Goal: Find specific page/section: Find specific page/section

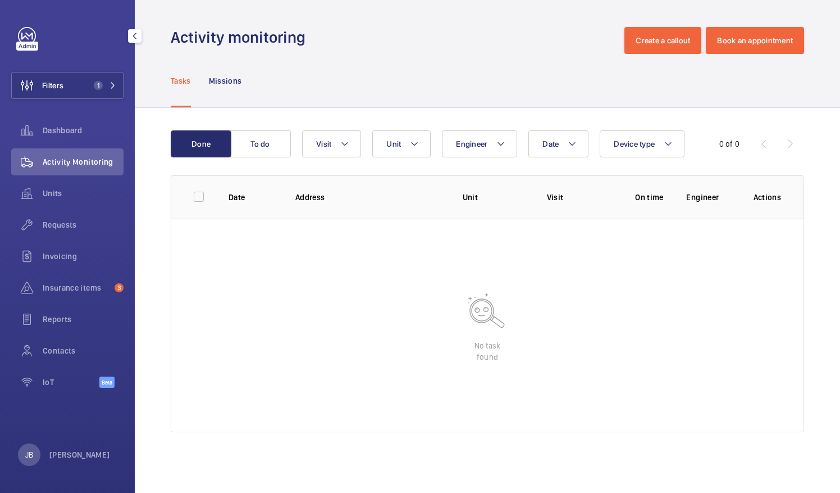
click at [88, 99] on div "Filters 1 Dashboard Activity Monitoring Units Requests Invoicing Insurance item…" at bounding box center [67, 213] width 112 height 373
click at [89, 87] on span "1" at bounding box center [95, 85] width 13 height 9
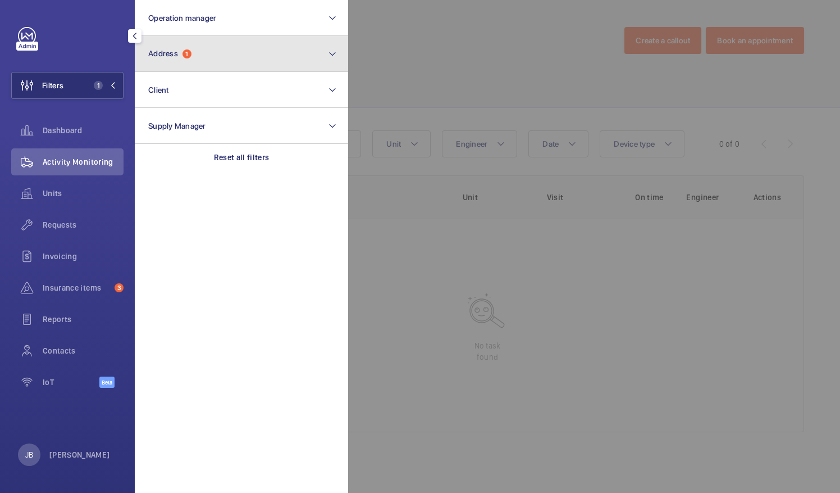
click at [257, 58] on button "Address 1" at bounding box center [241, 54] width 213 height 36
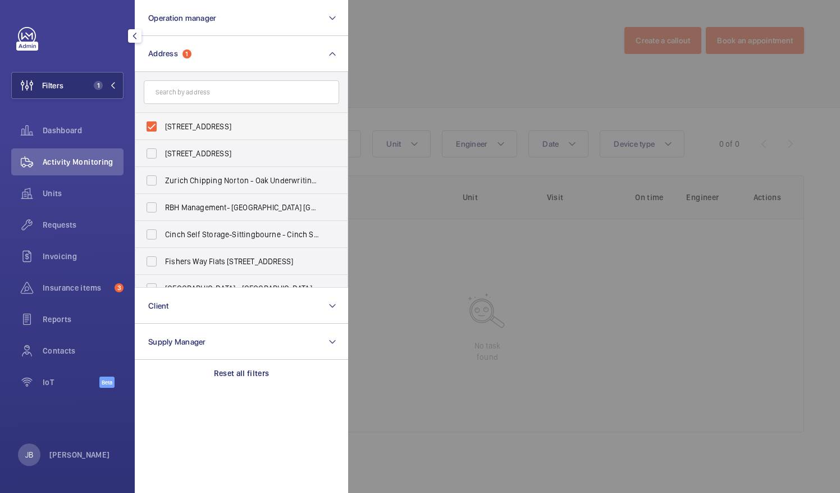
click at [151, 118] on label "[STREET_ADDRESS]" at bounding box center [232, 126] width 195 height 27
click at [151, 118] on input "[STREET_ADDRESS]" at bounding box center [151, 126] width 22 height 22
checkbox input "false"
paste input "[PERSON_NAME][GEOGRAPHIC_DATA]"
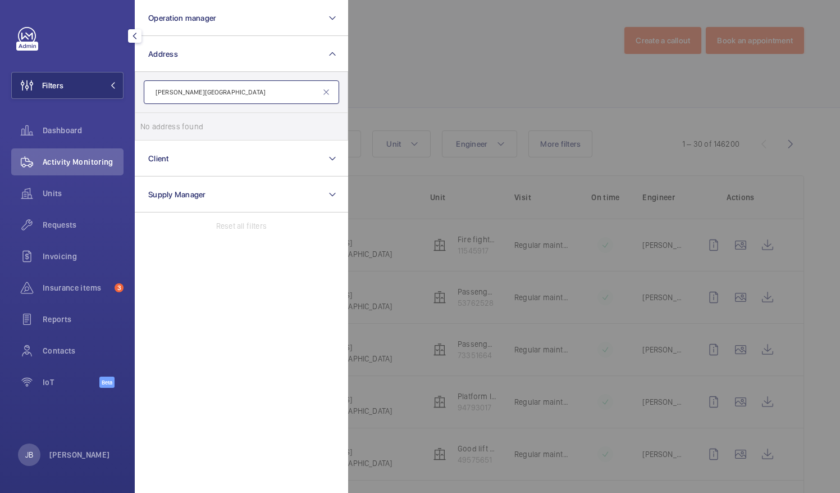
type input "[PERSON_NAME][GEOGRAPHIC_DATA]"
drag, startPoint x: 417, startPoint y: 74, endPoint x: 416, endPoint y: 62, distance: 12.4
click at [416, 72] on div at bounding box center [768, 246] width 840 height 493
